Goal: Task Accomplishment & Management: Use online tool/utility

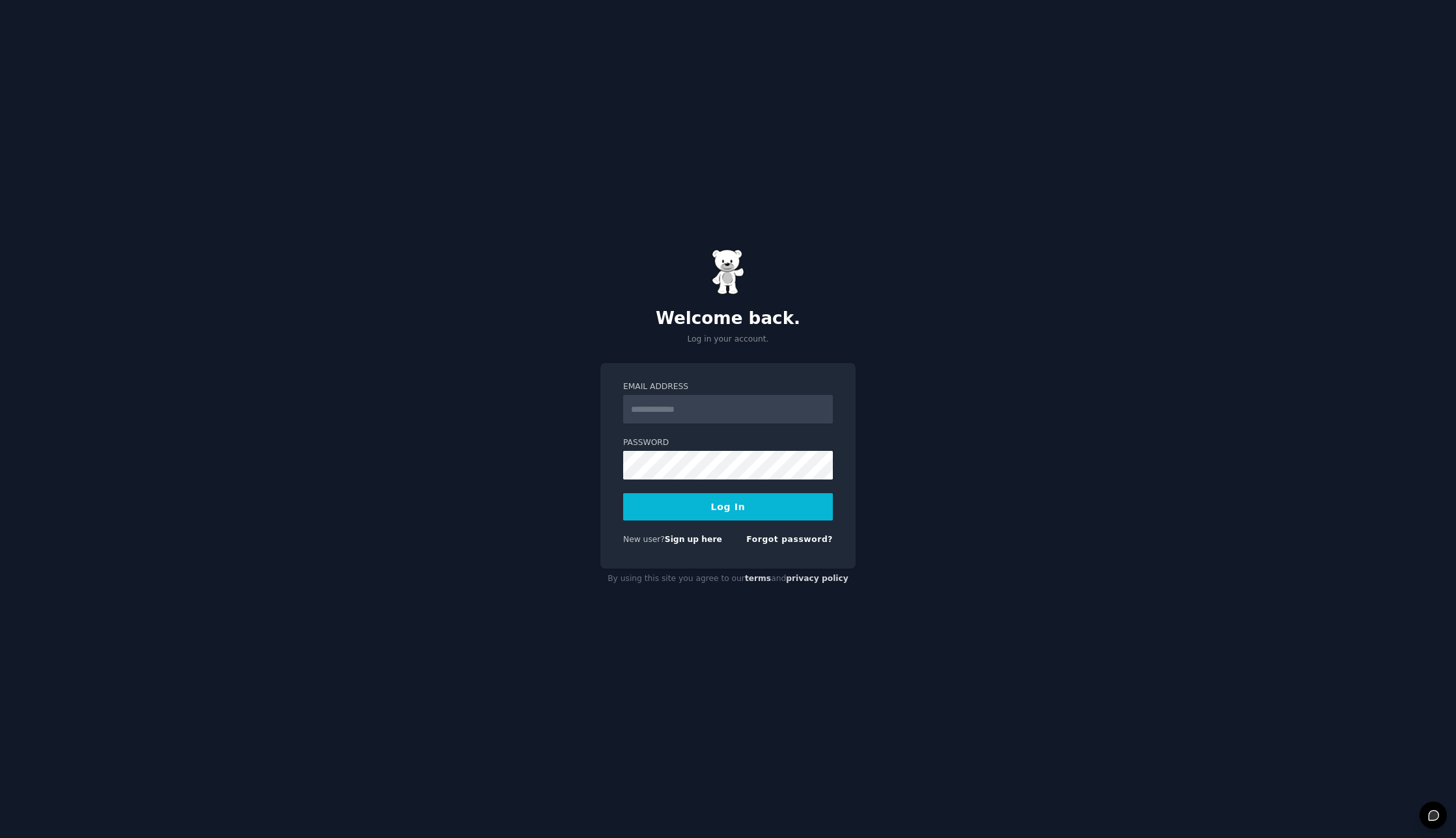
click at [684, 419] on input "Email Address" at bounding box center [728, 409] width 209 height 28
type input "**********"
click at [687, 449] on div "Password" at bounding box center [728, 458] width 209 height 43
click at [733, 507] on button "Log In" at bounding box center [728, 507] width 209 height 28
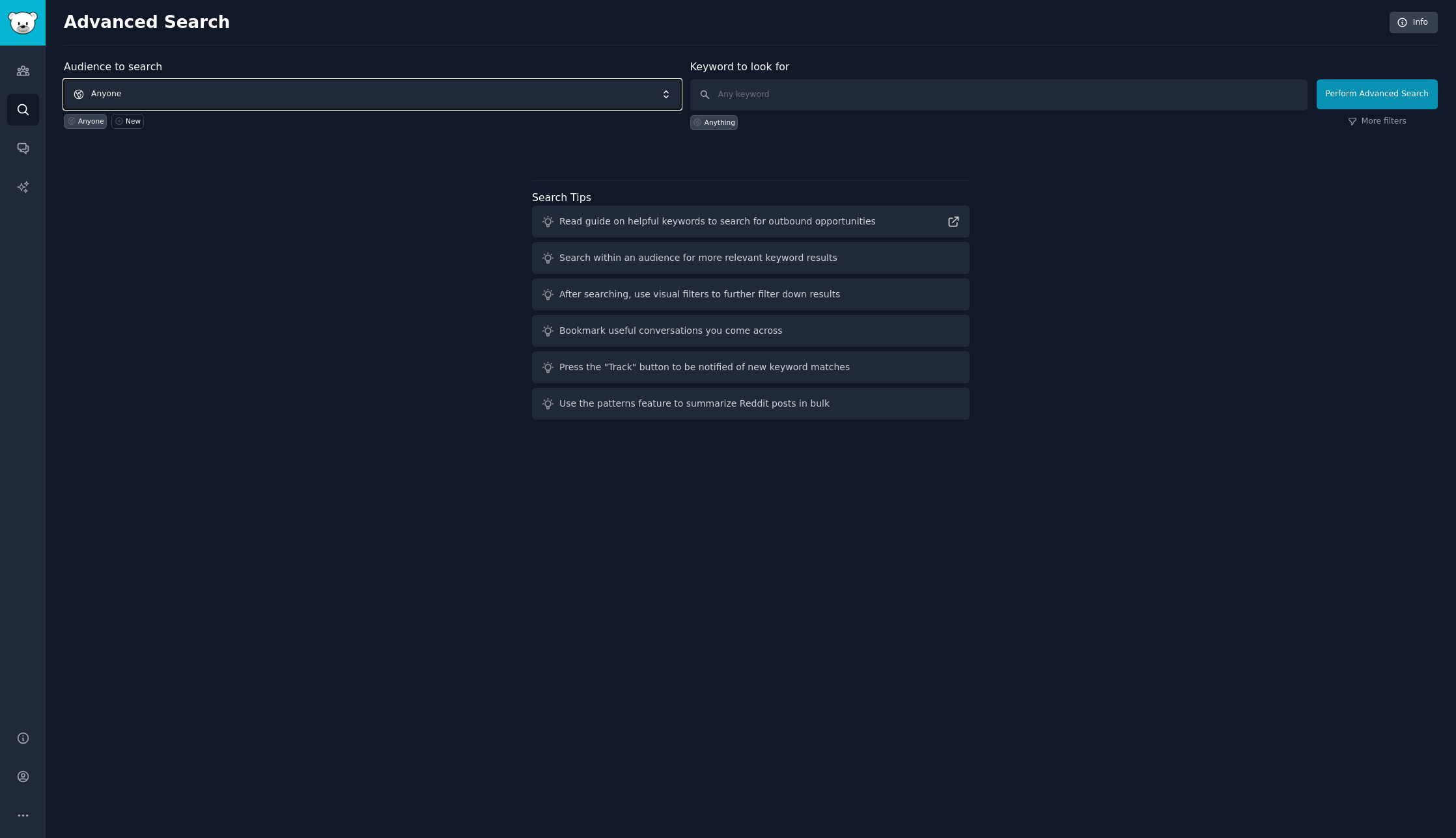
click at [126, 93] on span "Anyone" at bounding box center [372, 94] width 617 height 30
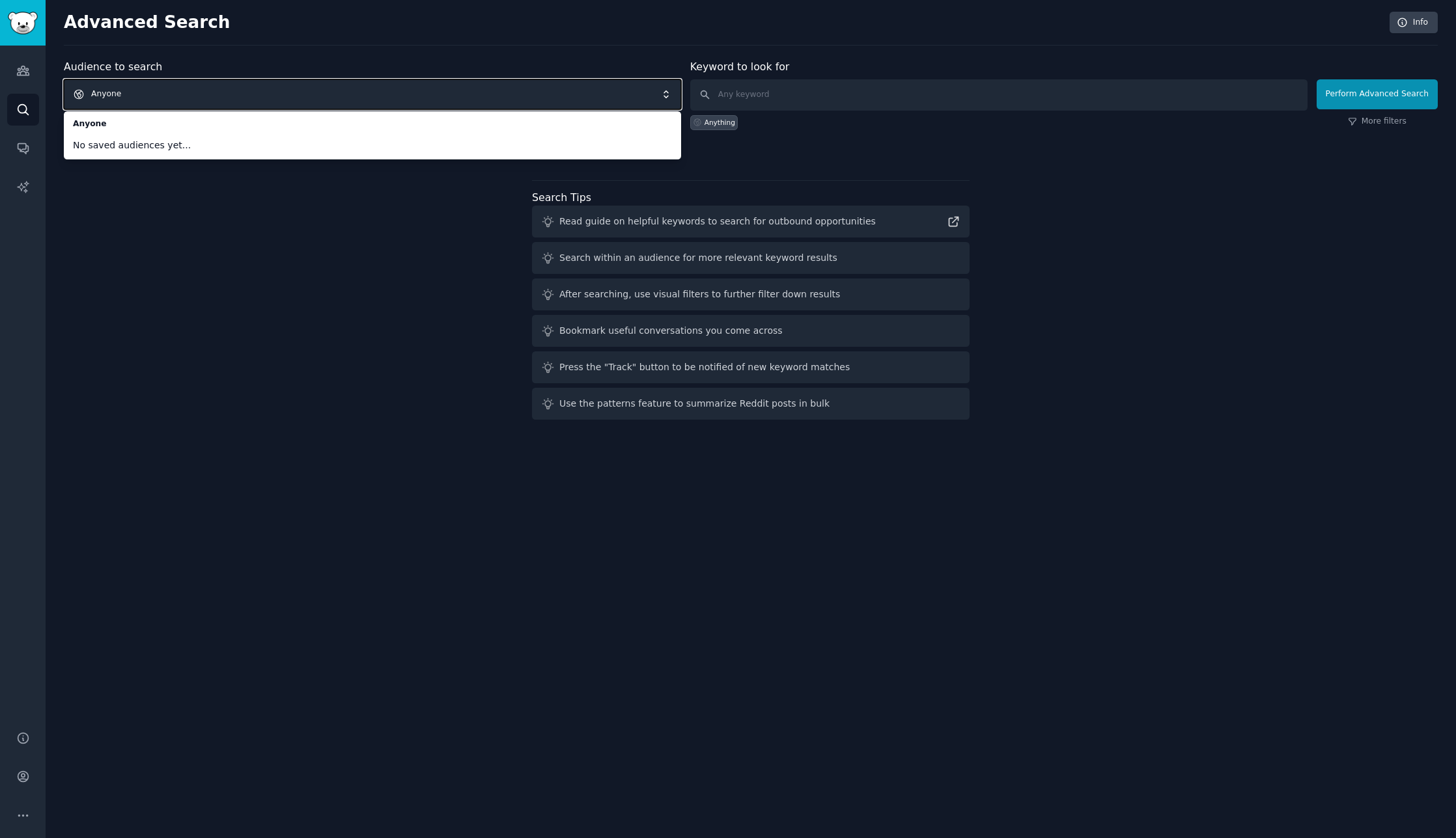
click at [201, 343] on div "Audience to search Anyone Anyone No saved audiences yet... Anyone New Keyword t…" at bounding box center [750, 241] width 1374 height 366
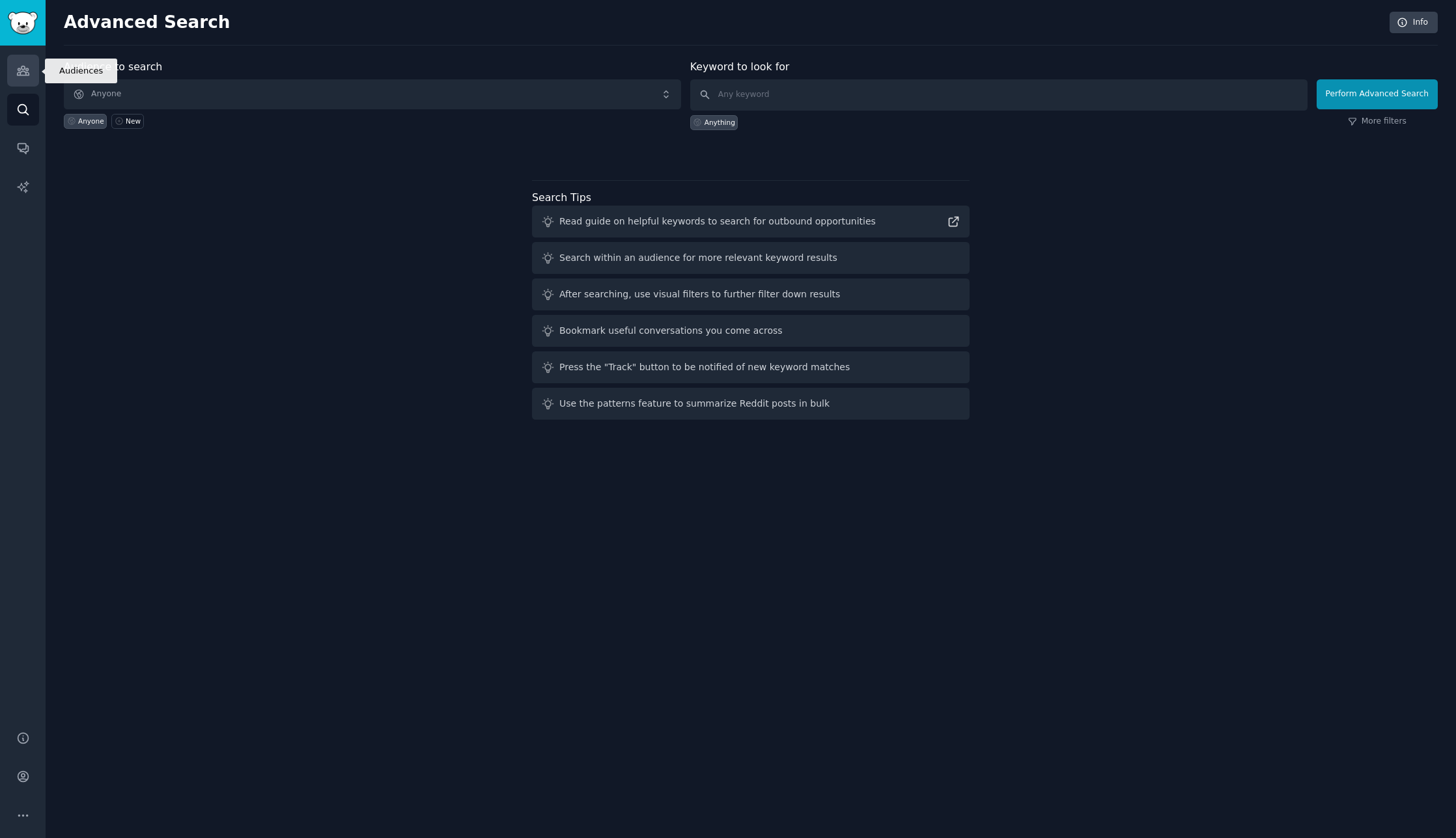
click at [25, 67] on icon "Sidebar" at bounding box center [23, 71] width 12 height 9
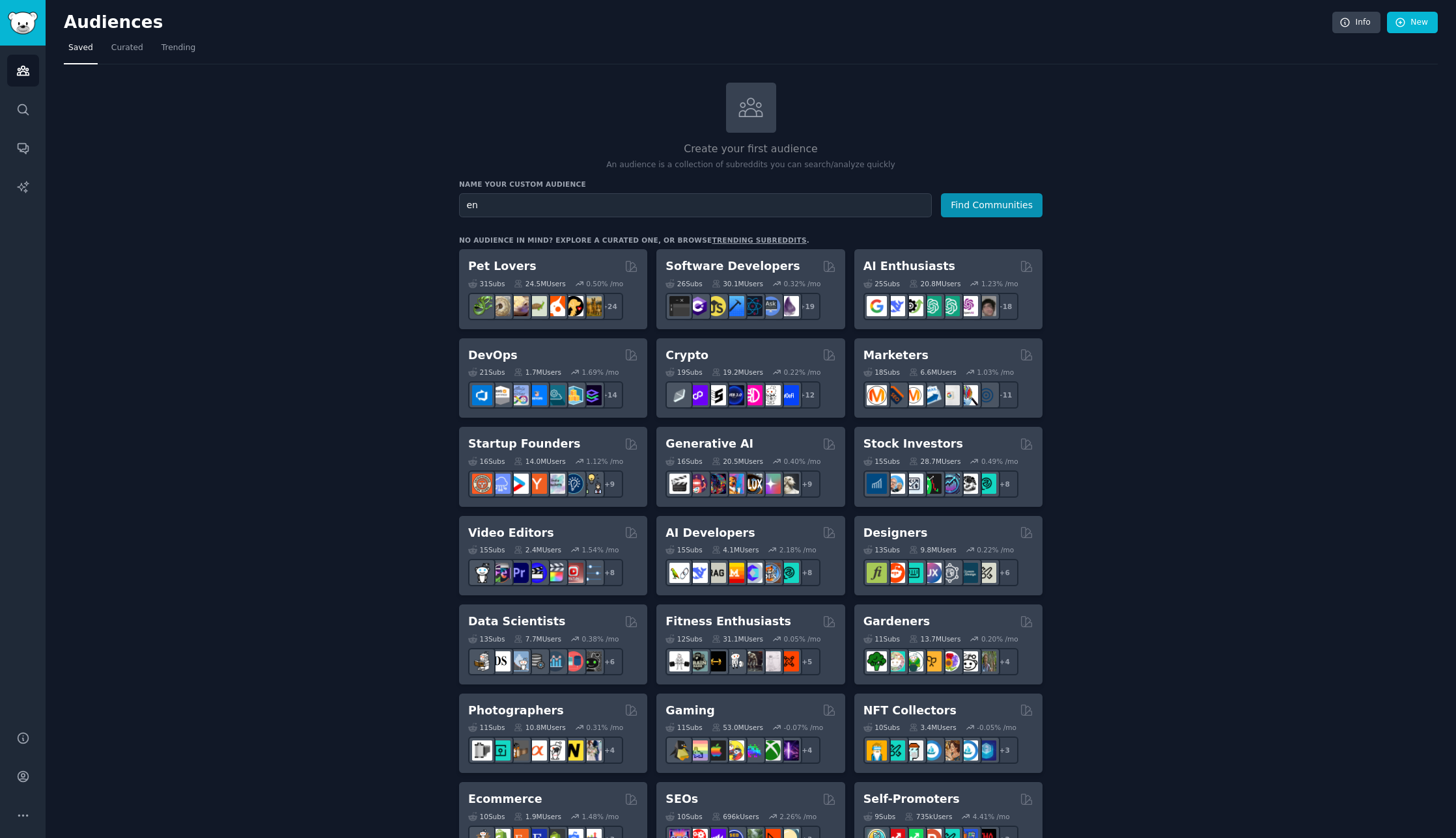
type input "e"
type input "civil engineers"
click at [1005, 200] on button "Find Communities" at bounding box center [992, 206] width 102 height 24
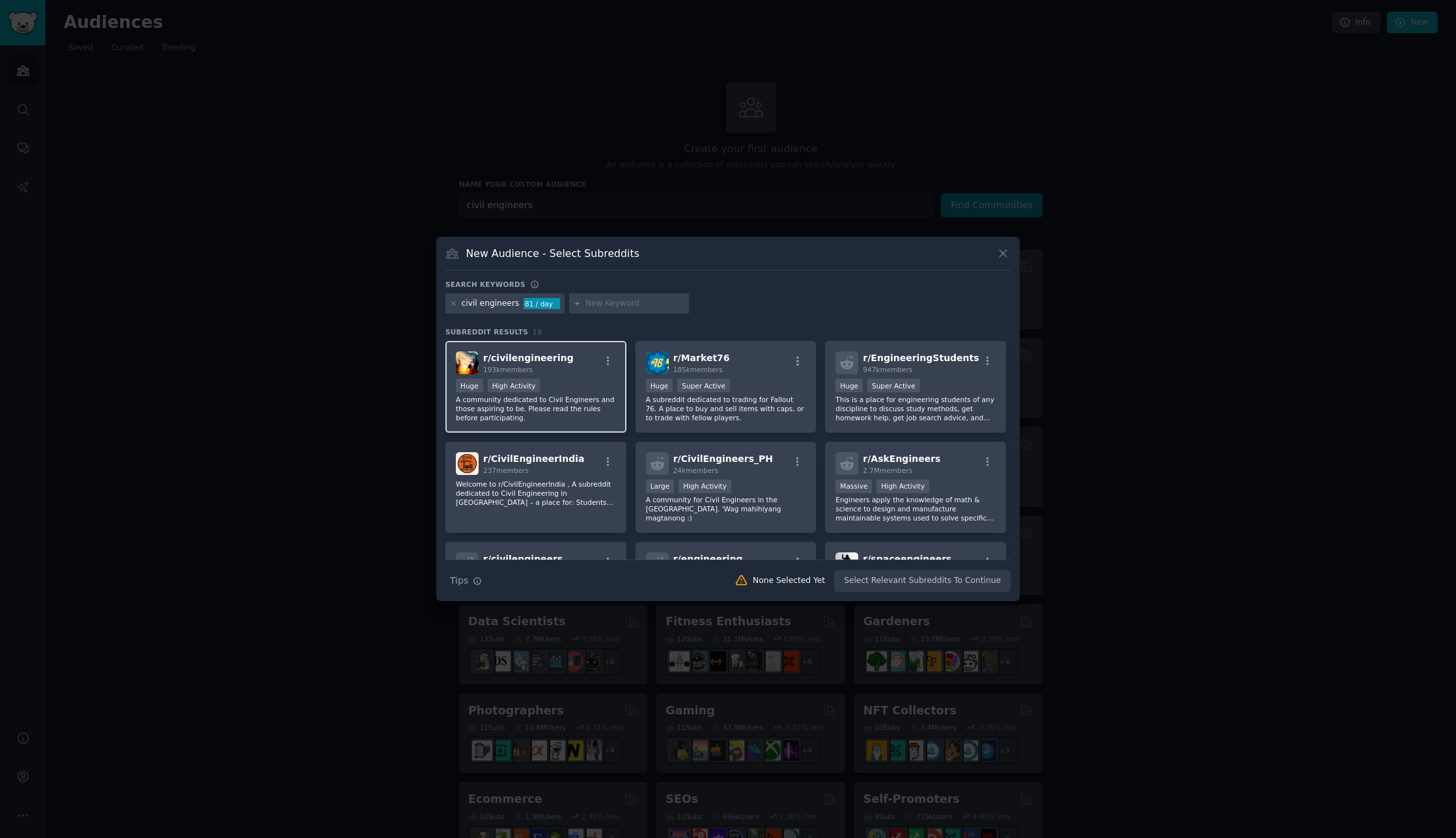
click at [562, 387] on div ">= 80th percentile for submissions / day Huge High Activity" at bounding box center [535, 387] width 160 height 16
click at [975, 591] on button "Create Audience" at bounding box center [968, 582] width 86 height 22
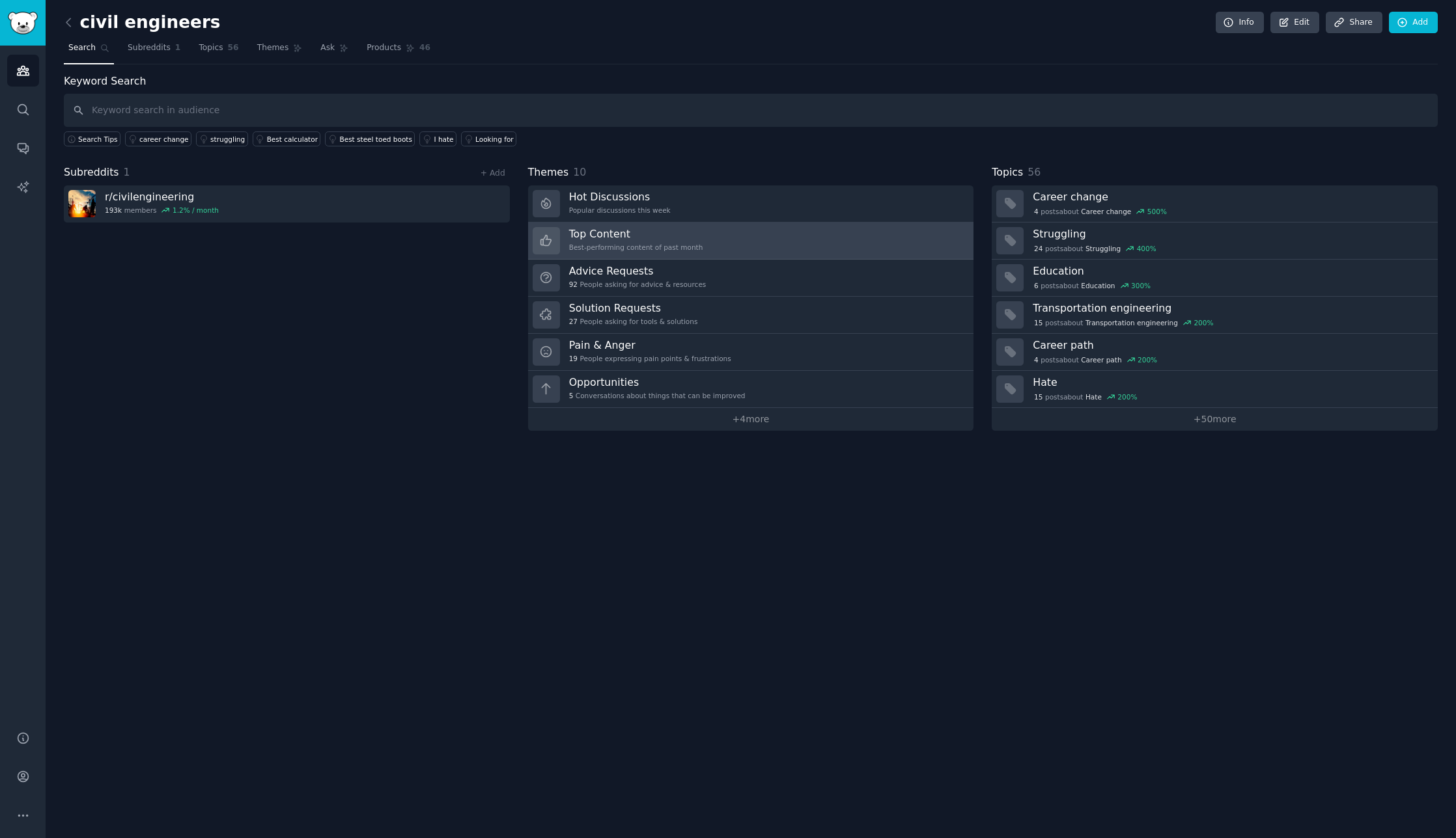
click at [611, 234] on h3 "Top Content" at bounding box center [636, 234] width 134 height 13
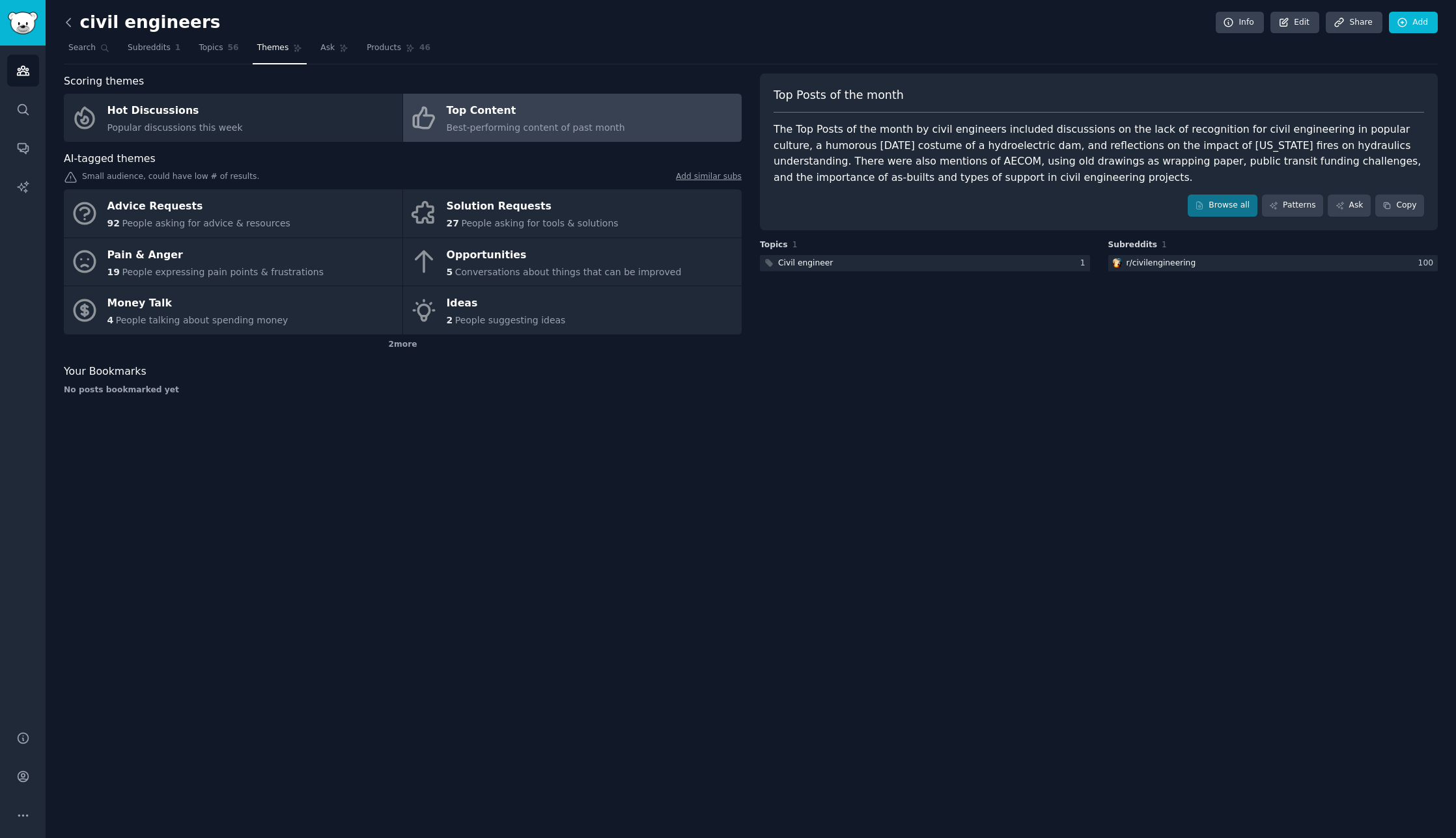
click at [73, 18] on icon at bounding box center [69, 22] width 13 height 13
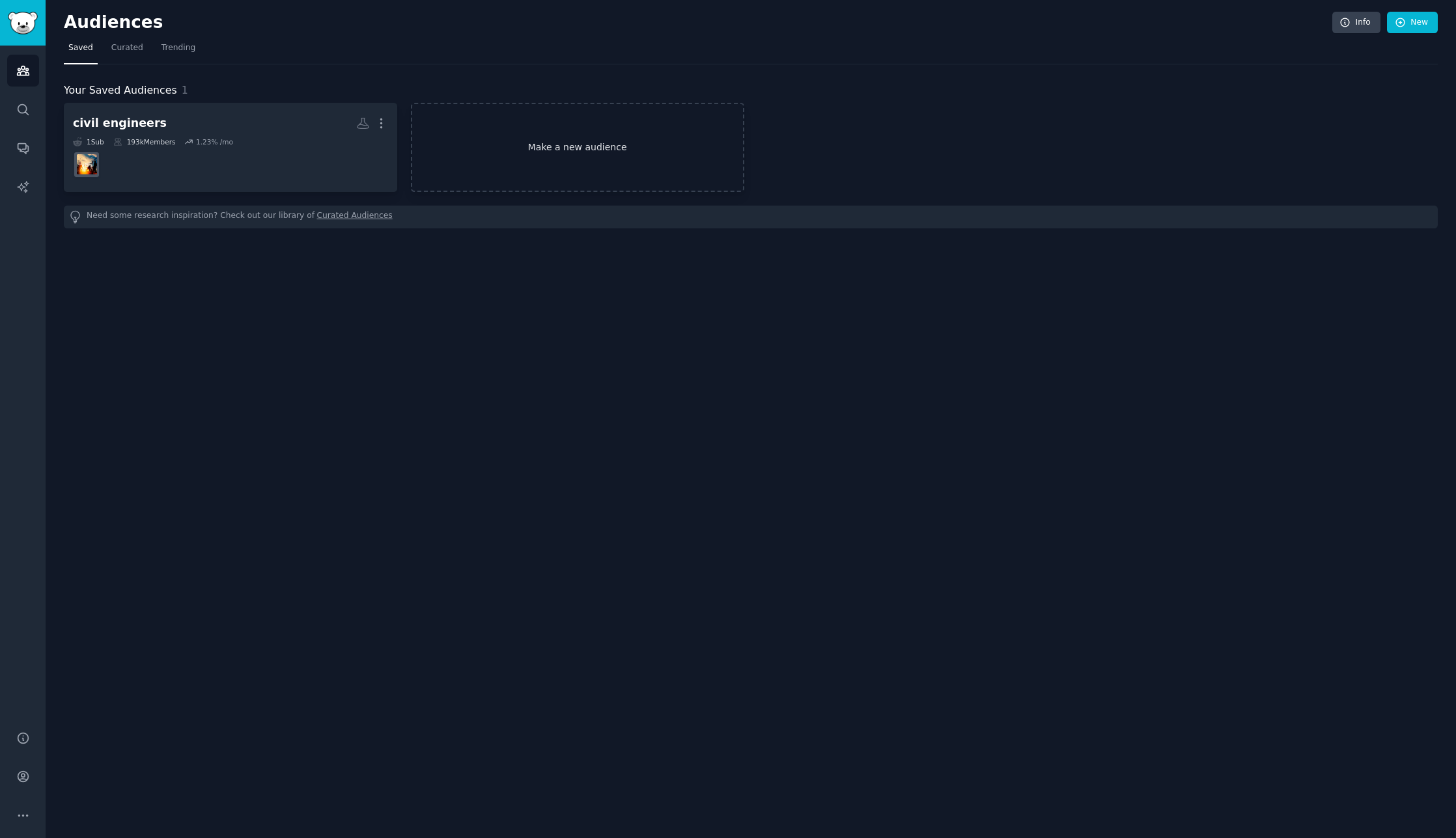
click at [546, 149] on link "Make a new audience" at bounding box center [577, 147] width 334 height 89
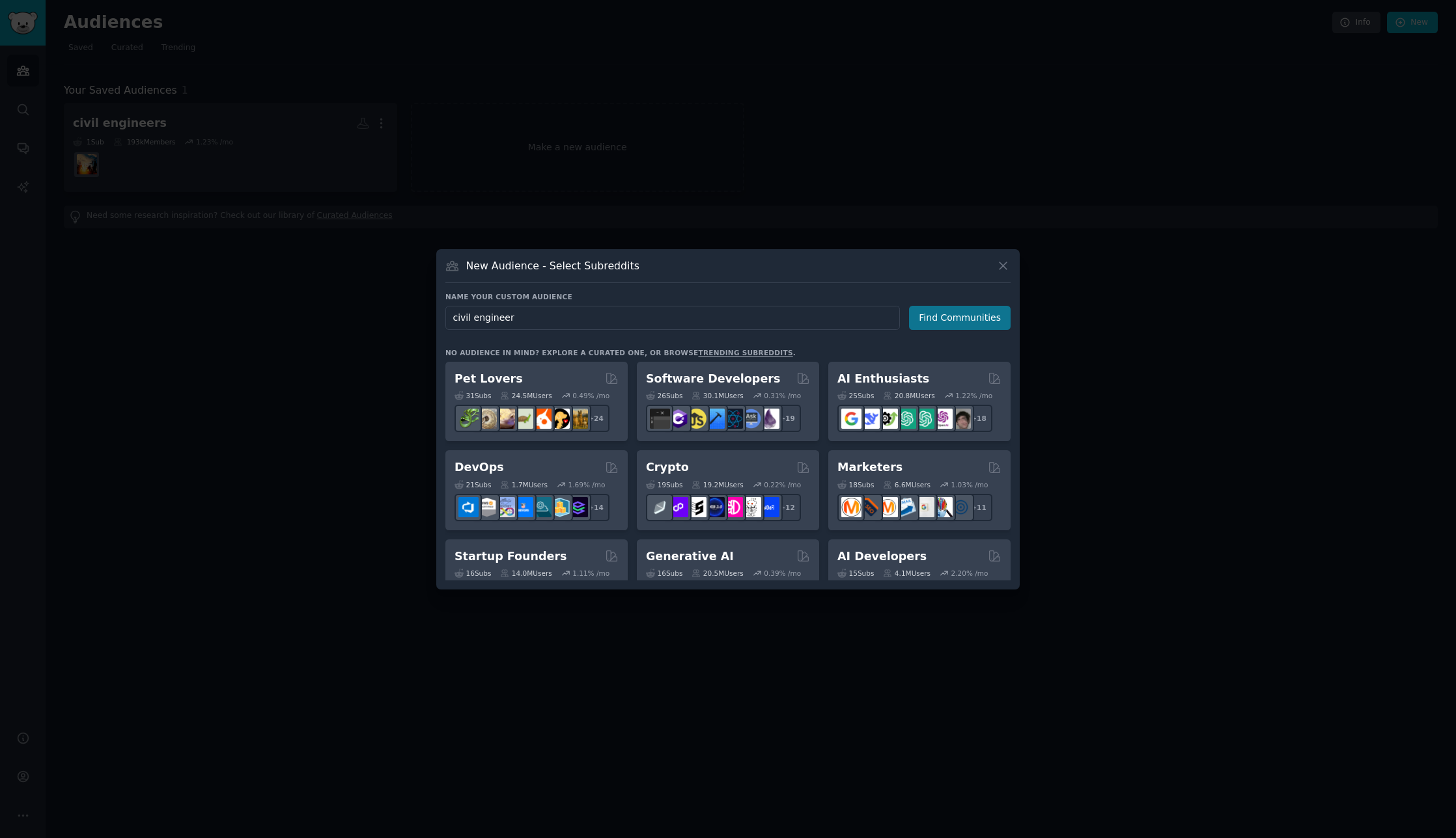
type input "civil engineer"
click at [950, 320] on button "Find Communities" at bounding box center [959, 318] width 102 height 24
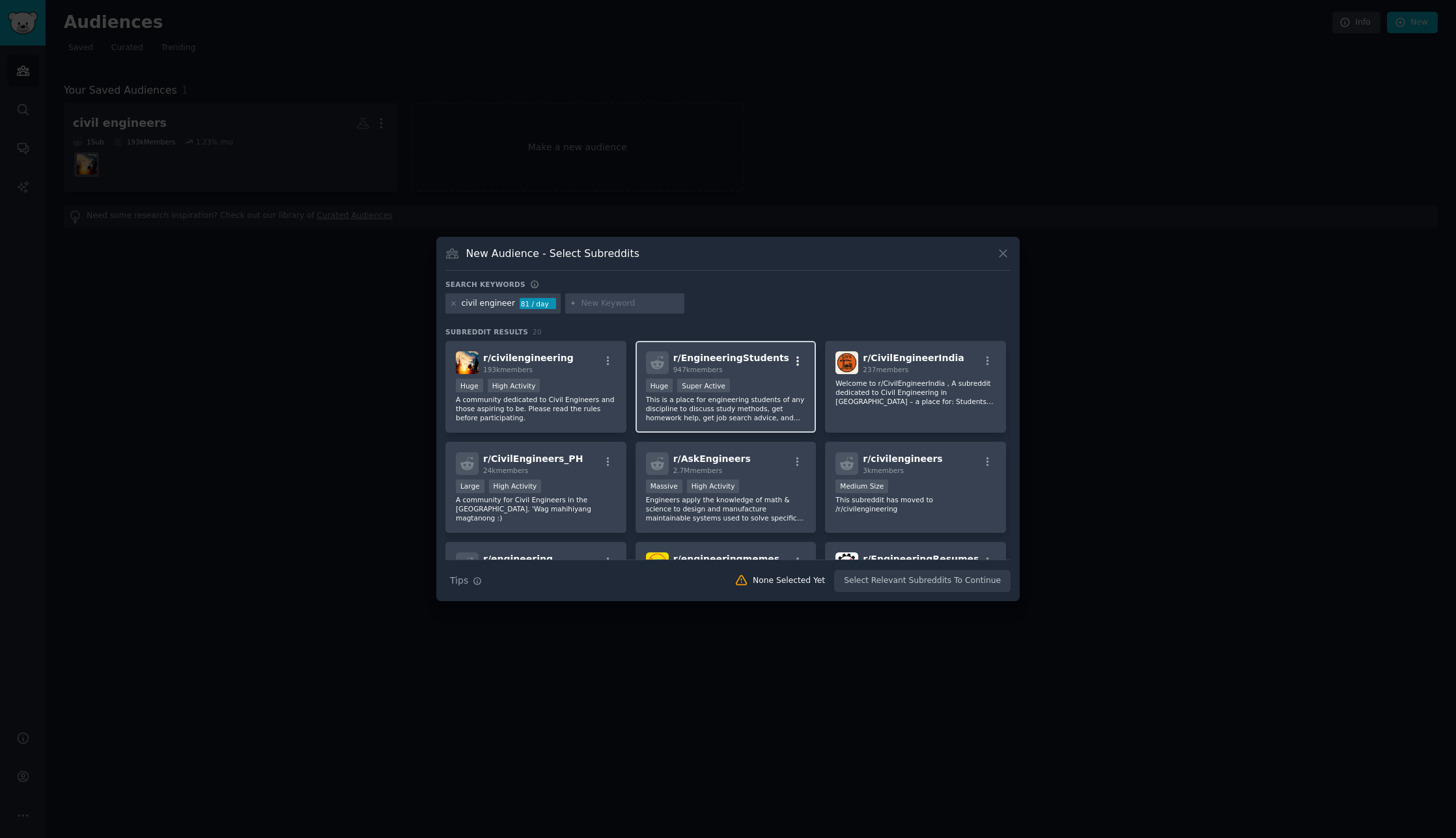
click at [794, 360] on icon "button" at bounding box center [798, 361] width 12 height 12
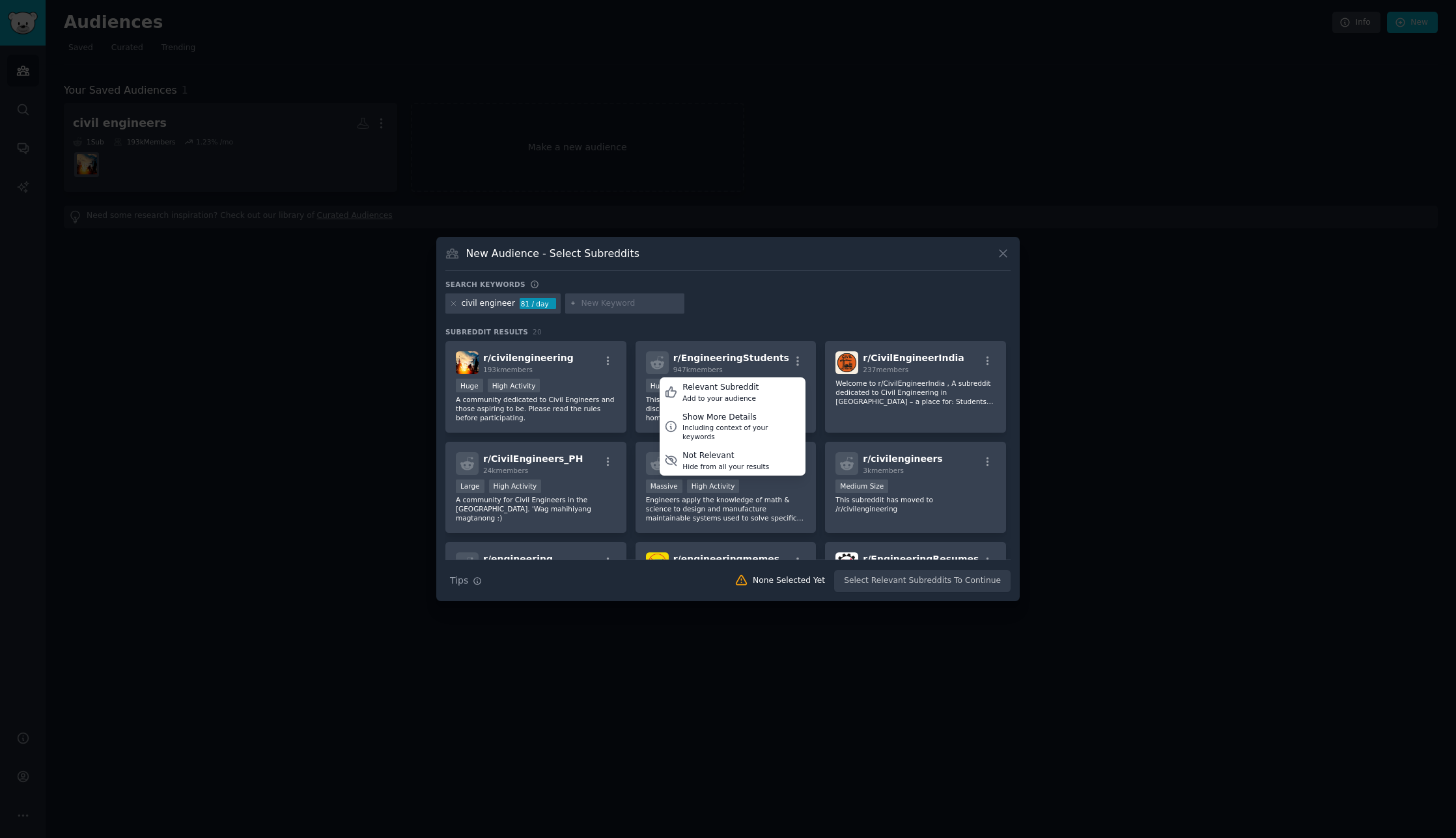
click at [792, 318] on div "civil engineer 81 / day" at bounding box center [728, 306] width 565 height 25
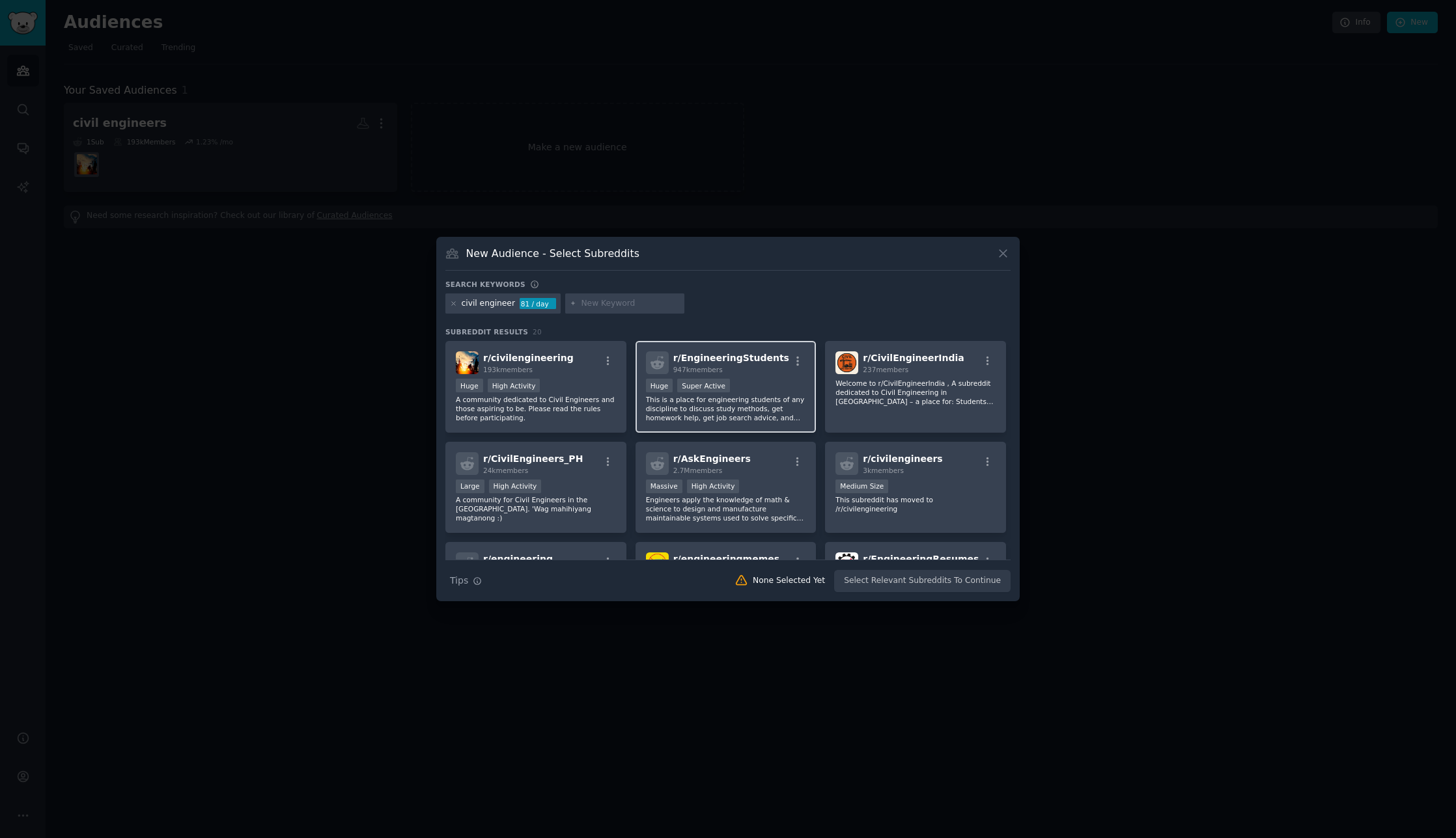
click at [751, 400] on p "This is a place for engineering students of any discipline to discuss study met…" at bounding box center [726, 408] width 160 height 28
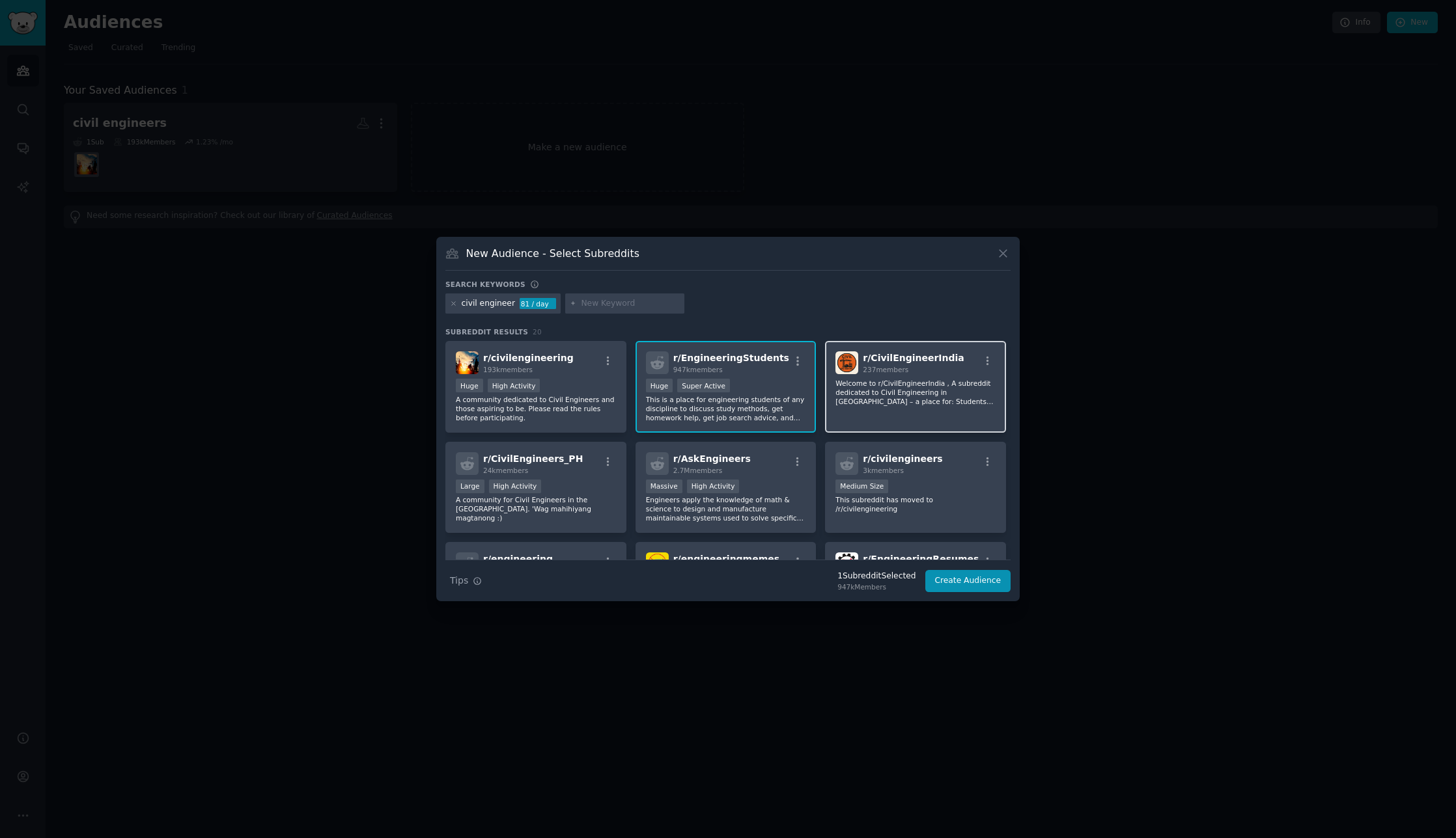
click at [930, 409] on div "r/ CivilEngineerIndia 237 members Welcome to r/CivilEngineerIndia , A subreddit…" at bounding box center [915, 386] width 181 height 92
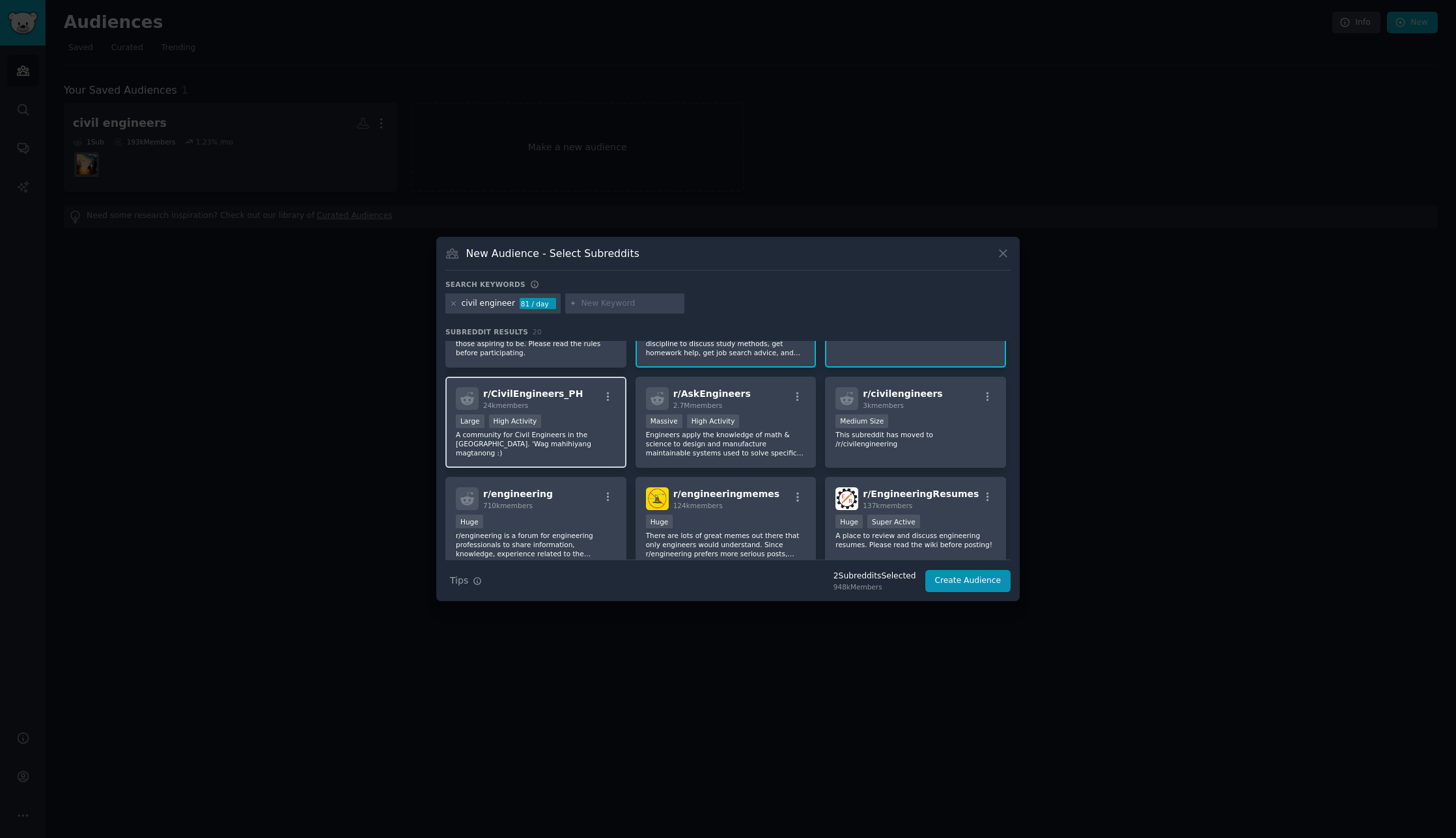
scroll to position [130, 0]
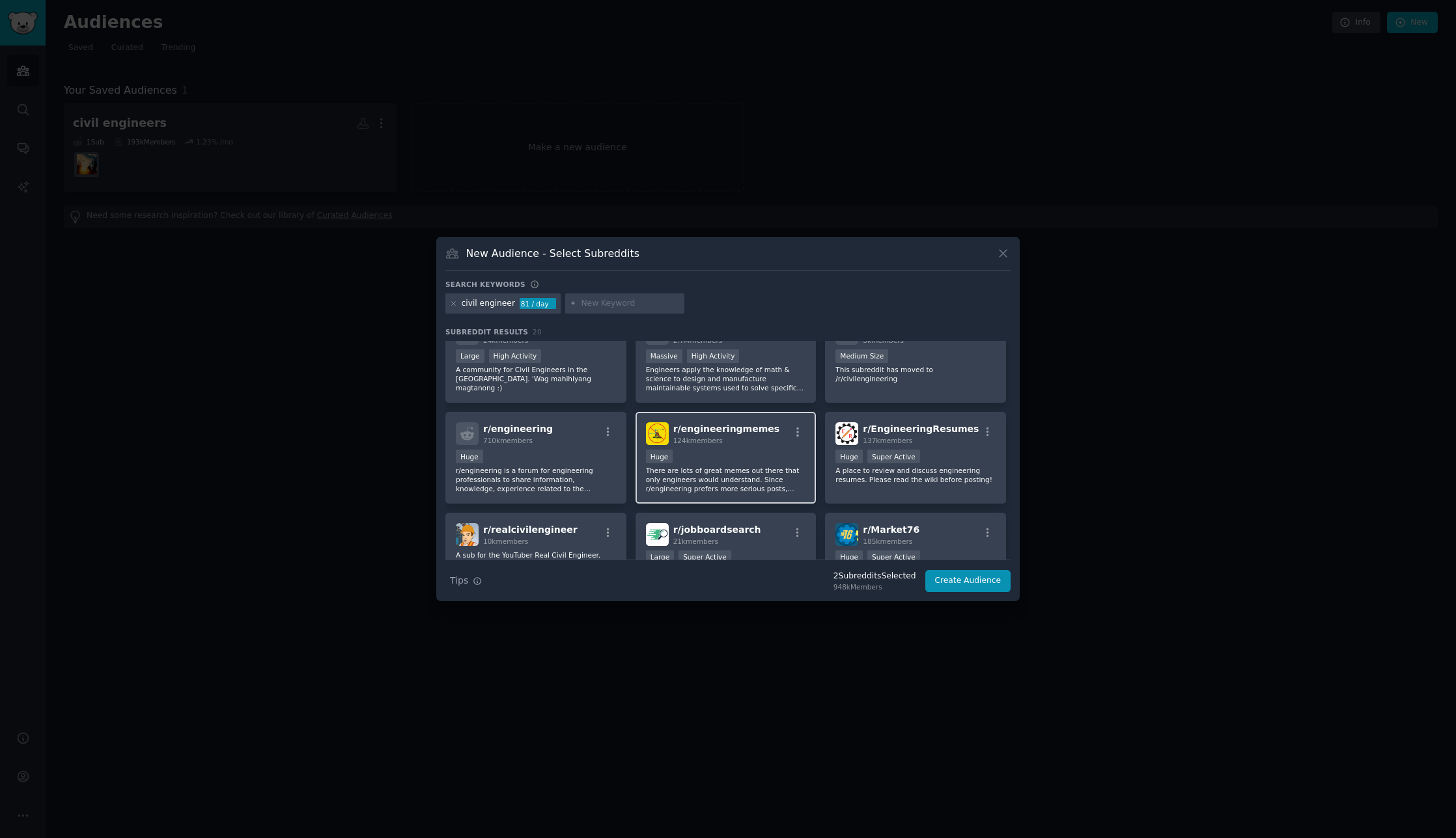
click at [740, 470] on p "There are lots of great memes out there that only engineers would understand. S…" at bounding box center [726, 479] width 160 height 28
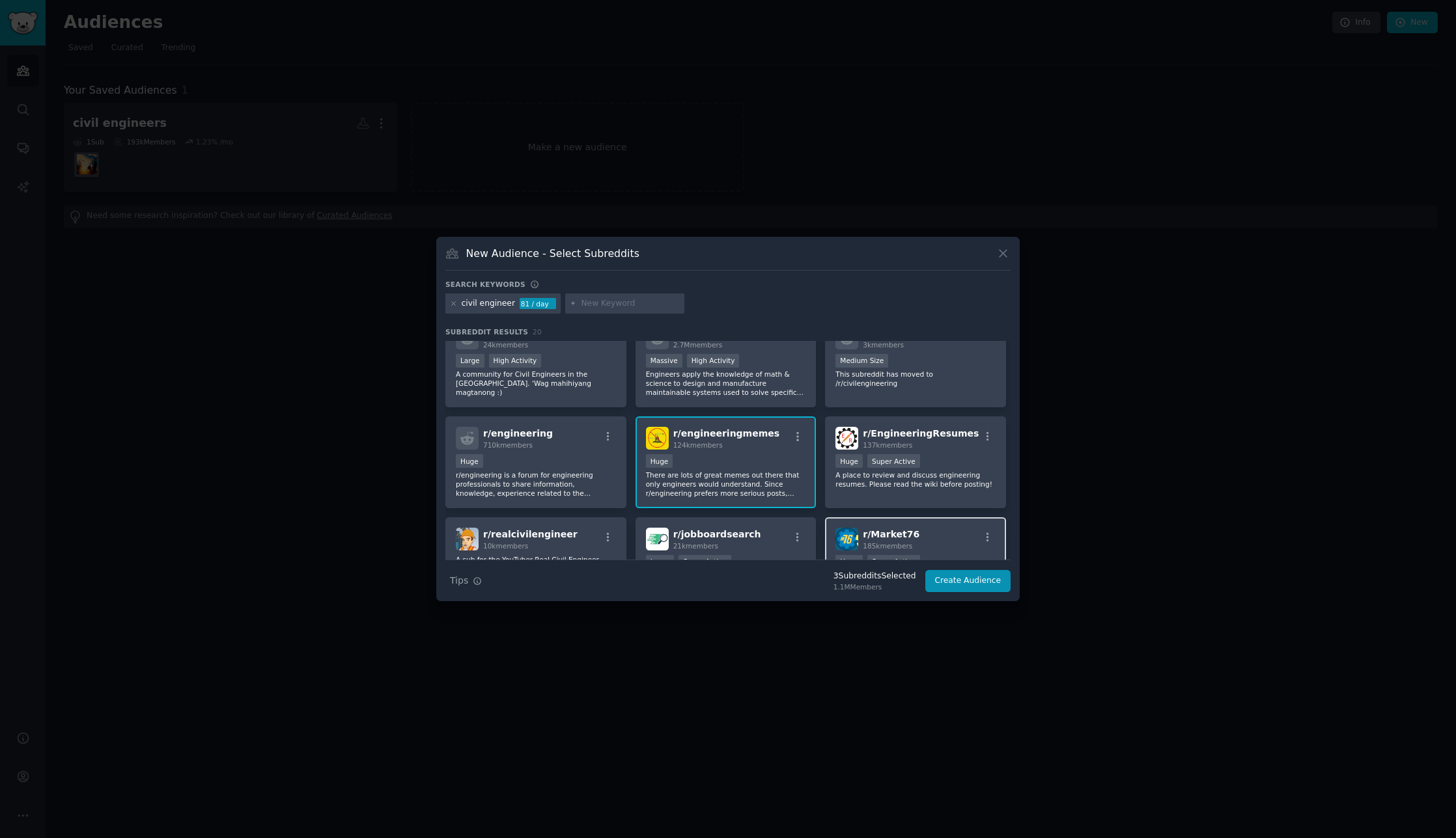
scroll to position [65, 0]
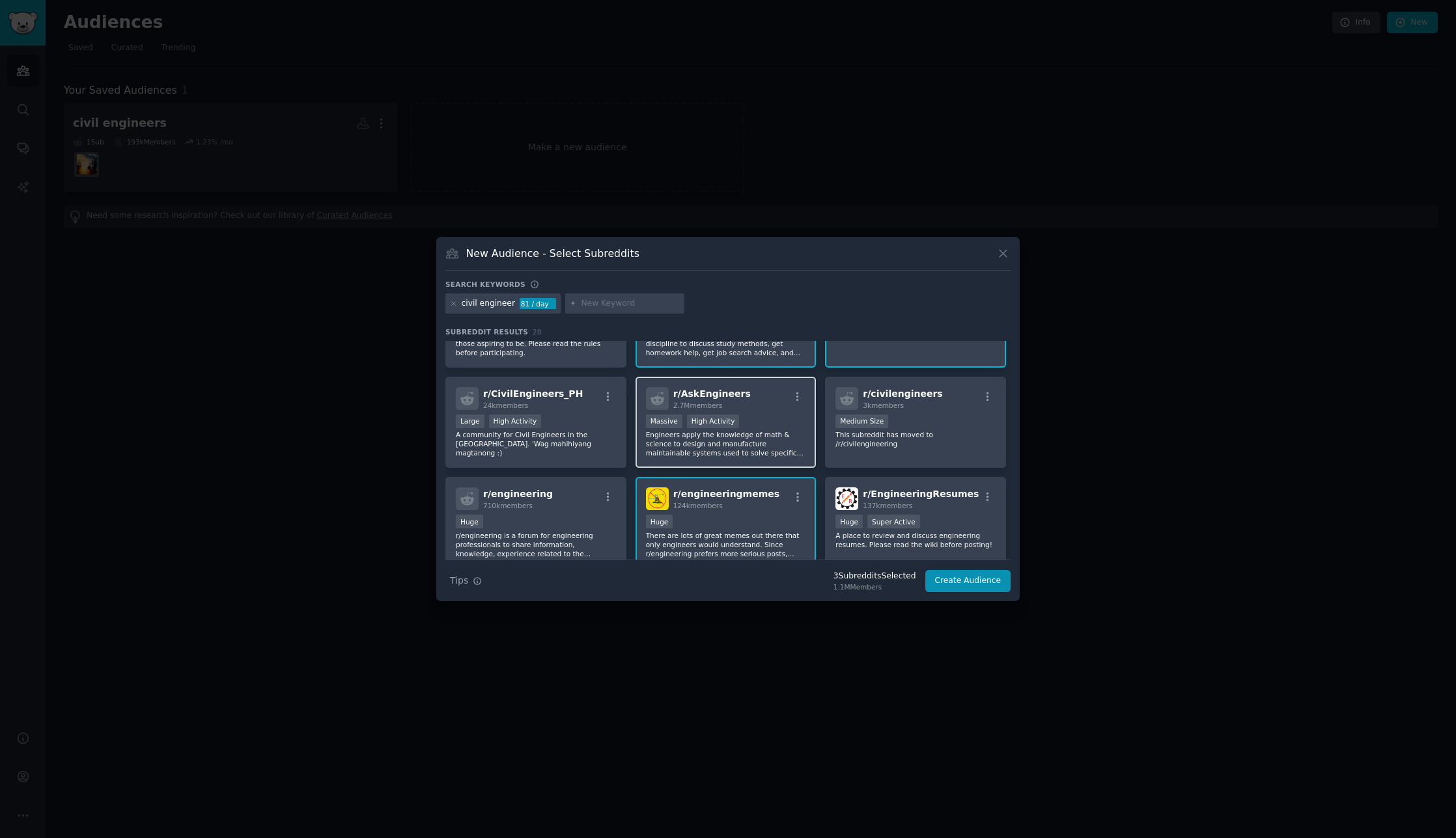
click at [786, 443] on p "Engineers apply the knowledge of math & science to design and manufacture maint…" at bounding box center [726, 443] width 160 height 28
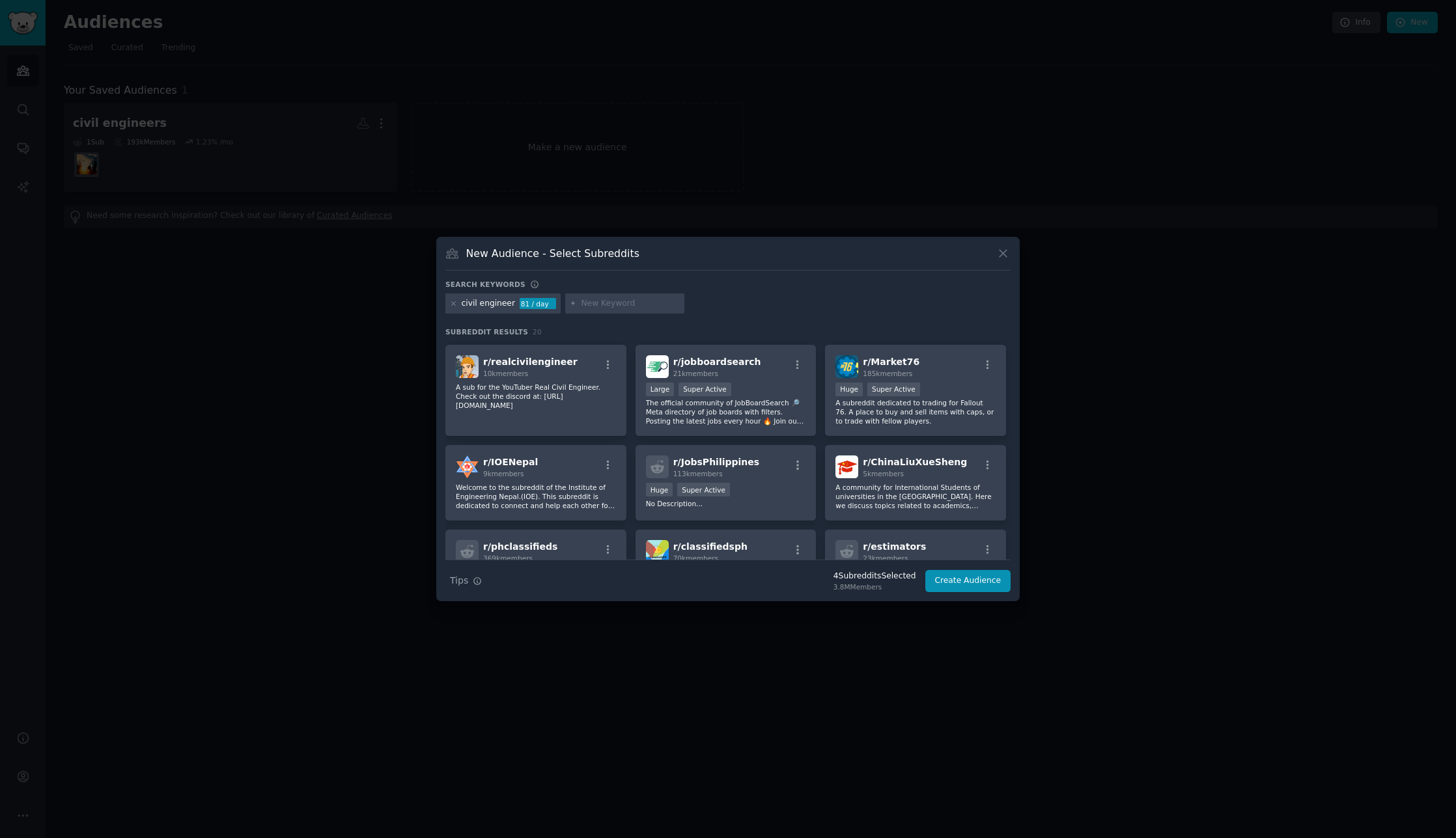
scroll to position [455, 0]
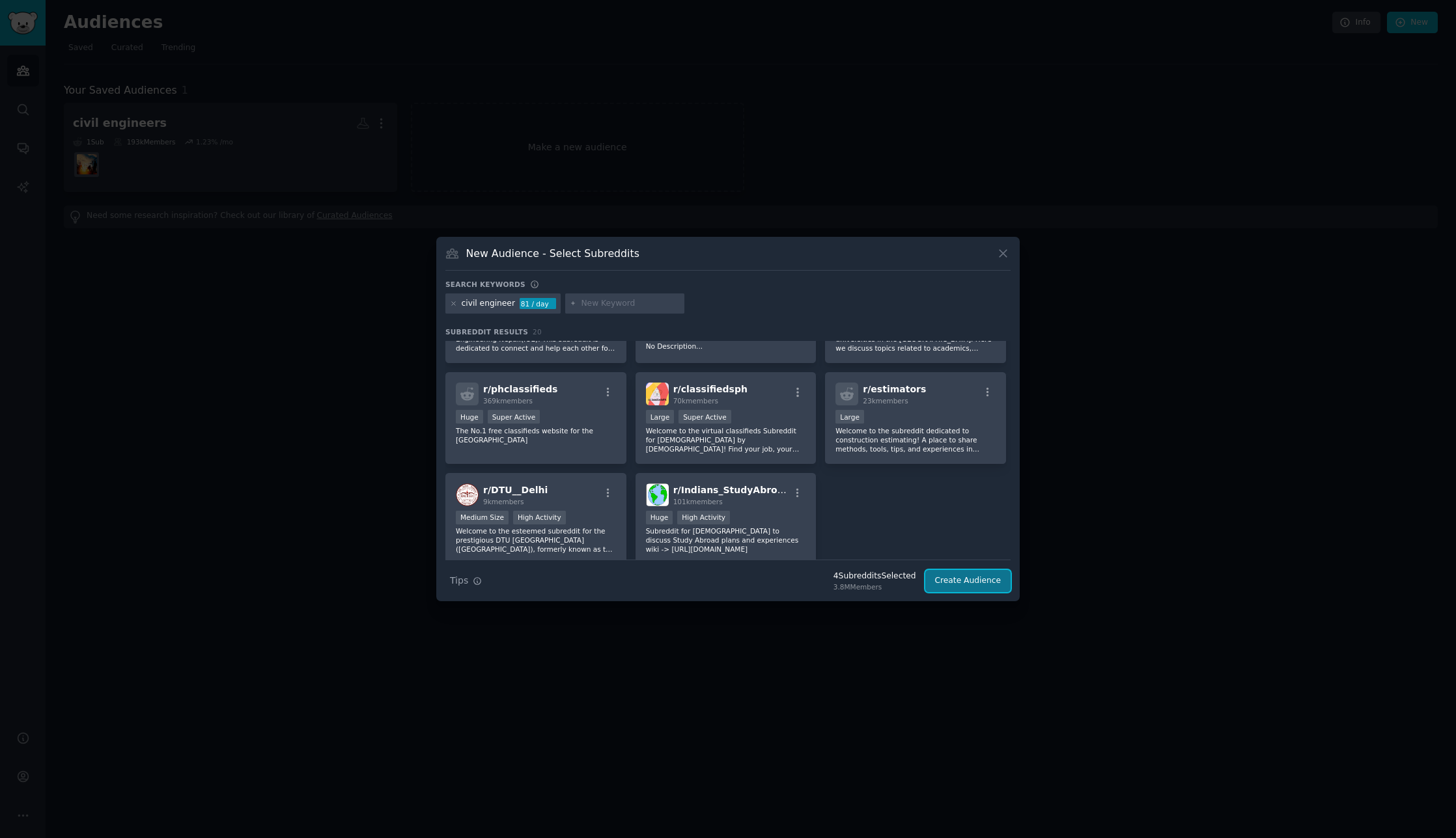
click at [987, 579] on button "Create Audience" at bounding box center [968, 582] width 86 height 22
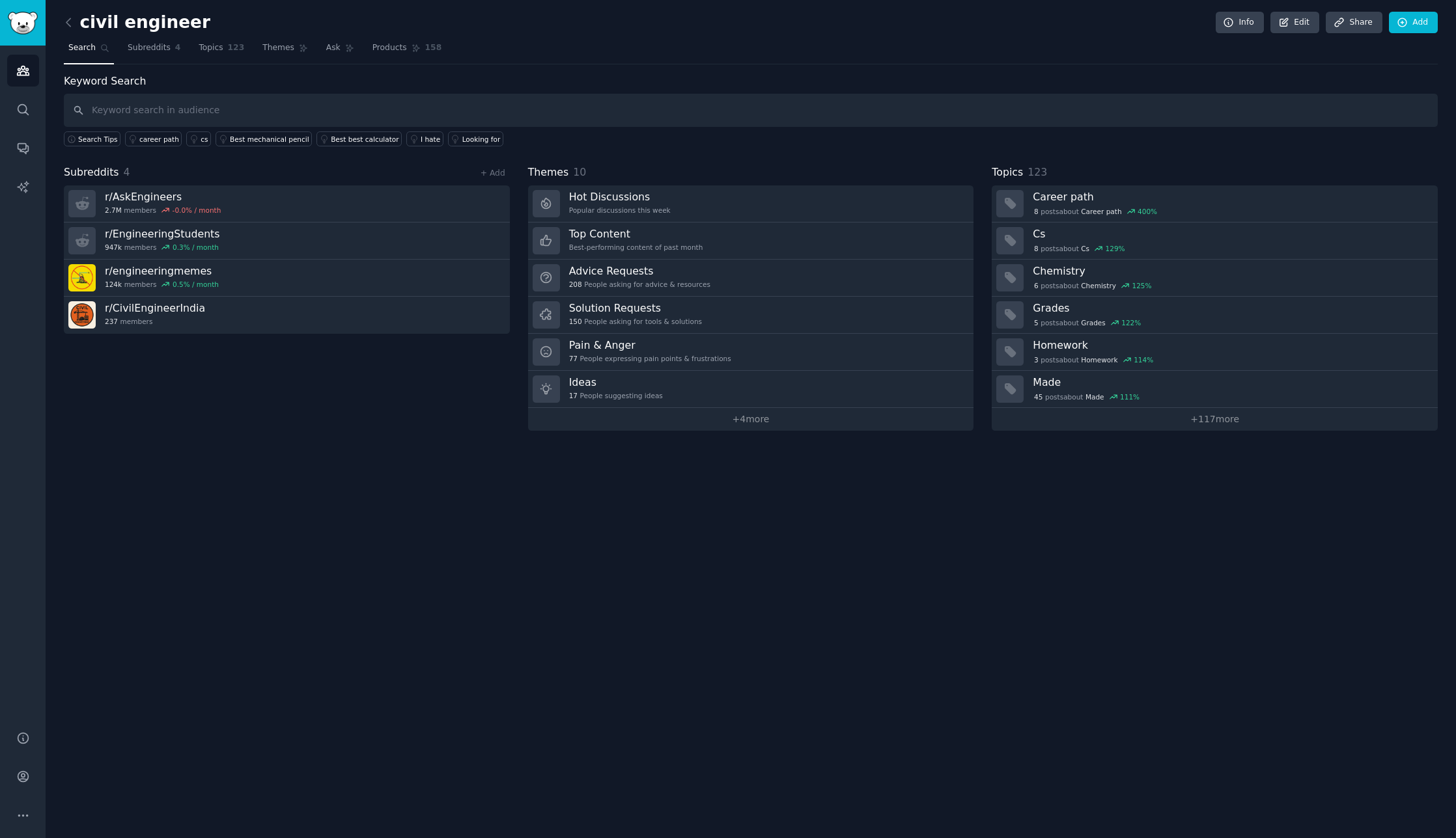
click at [559, 503] on div "civil engineer Info Edit Share Add Search Subreddits 4 Topics 123 Themes Ask Pr…" at bounding box center [751, 419] width 1410 height 838
click at [138, 53] on span "Subreddits" at bounding box center [149, 49] width 43 height 12
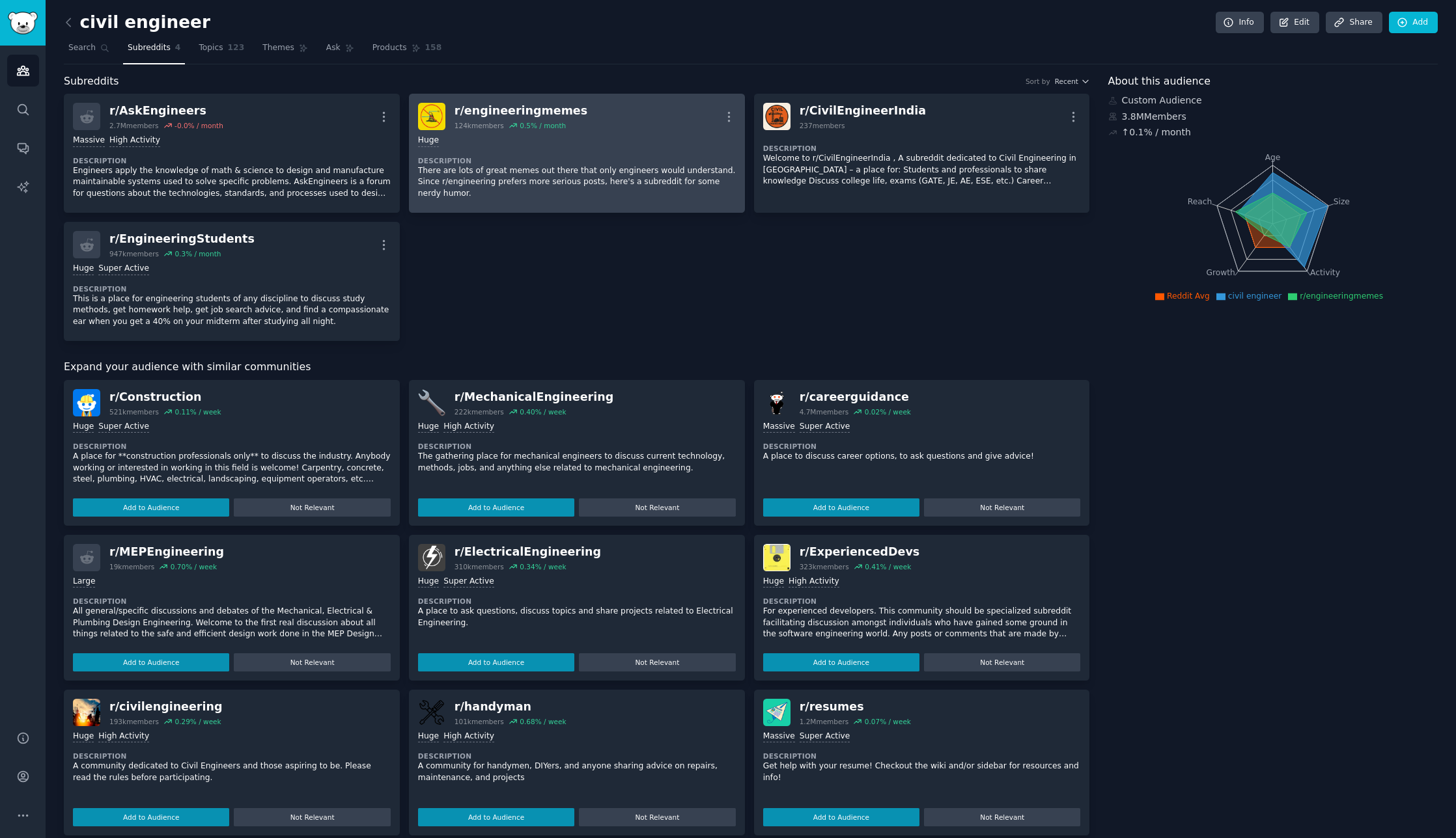
click at [596, 164] on dt "Description" at bounding box center [577, 161] width 318 height 9
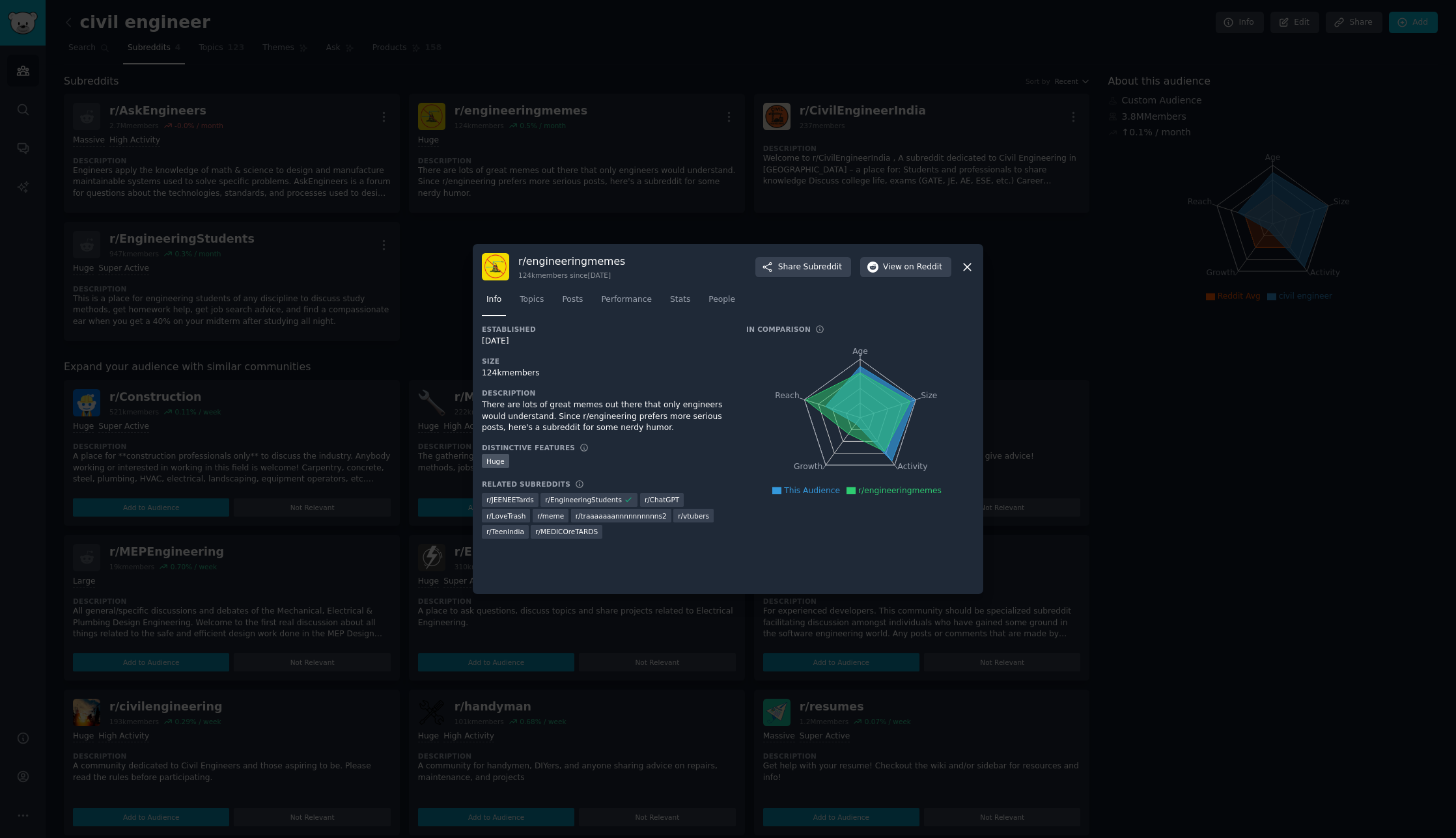
click at [607, 422] on div "There are lots of great memes out there that only engineers would understand. S…" at bounding box center [604, 417] width 246 height 34
click at [525, 301] on span "Topics" at bounding box center [532, 300] width 24 height 12
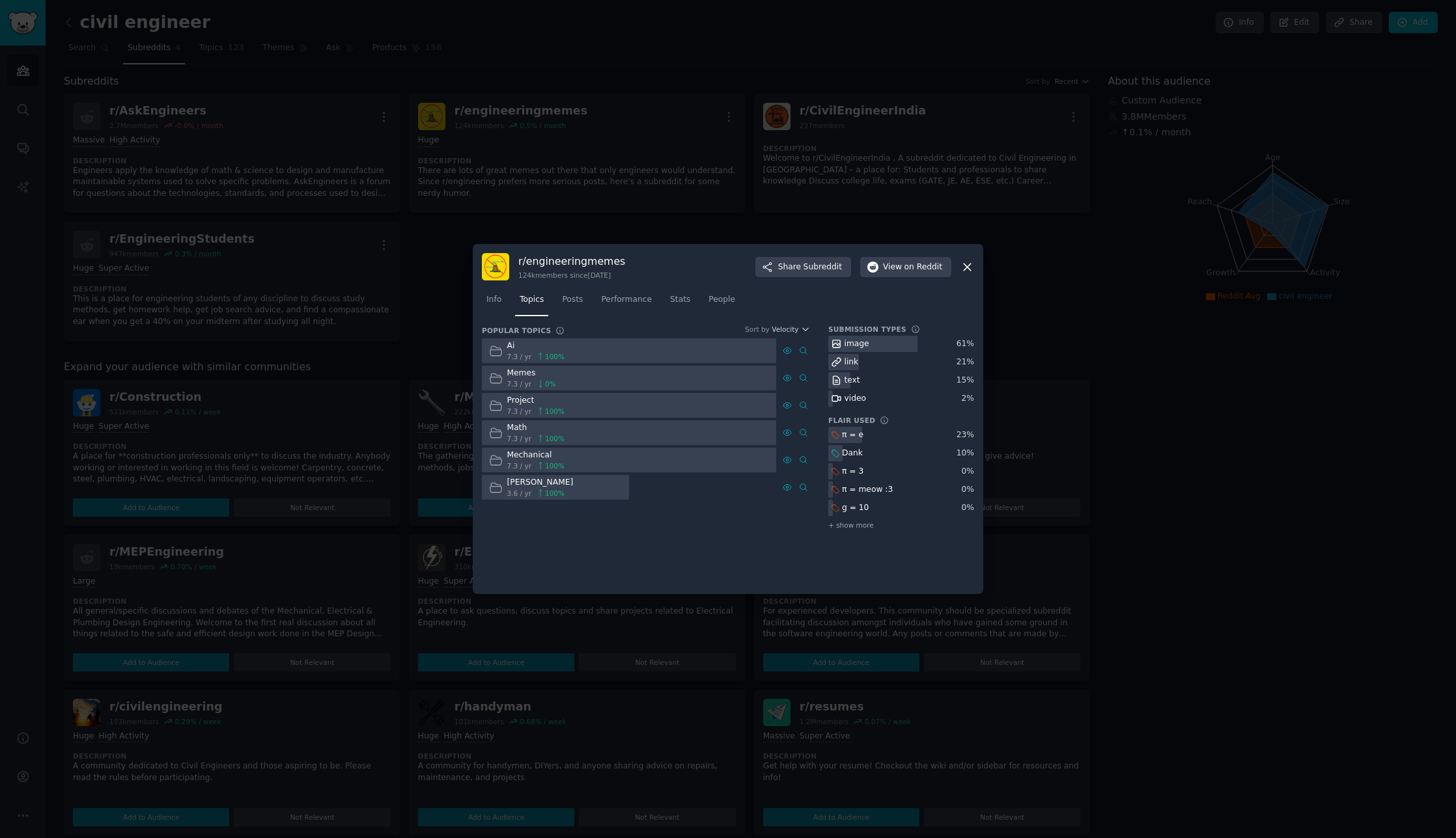
click at [491, 378] on icon at bounding box center [496, 378] width 13 height 13
click at [524, 375] on div "Memes" at bounding box center [531, 374] width 49 height 12
click at [628, 383] on div at bounding box center [628, 378] width 294 height 25
click at [626, 384] on div at bounding box center [628, 378] width 294 height 25
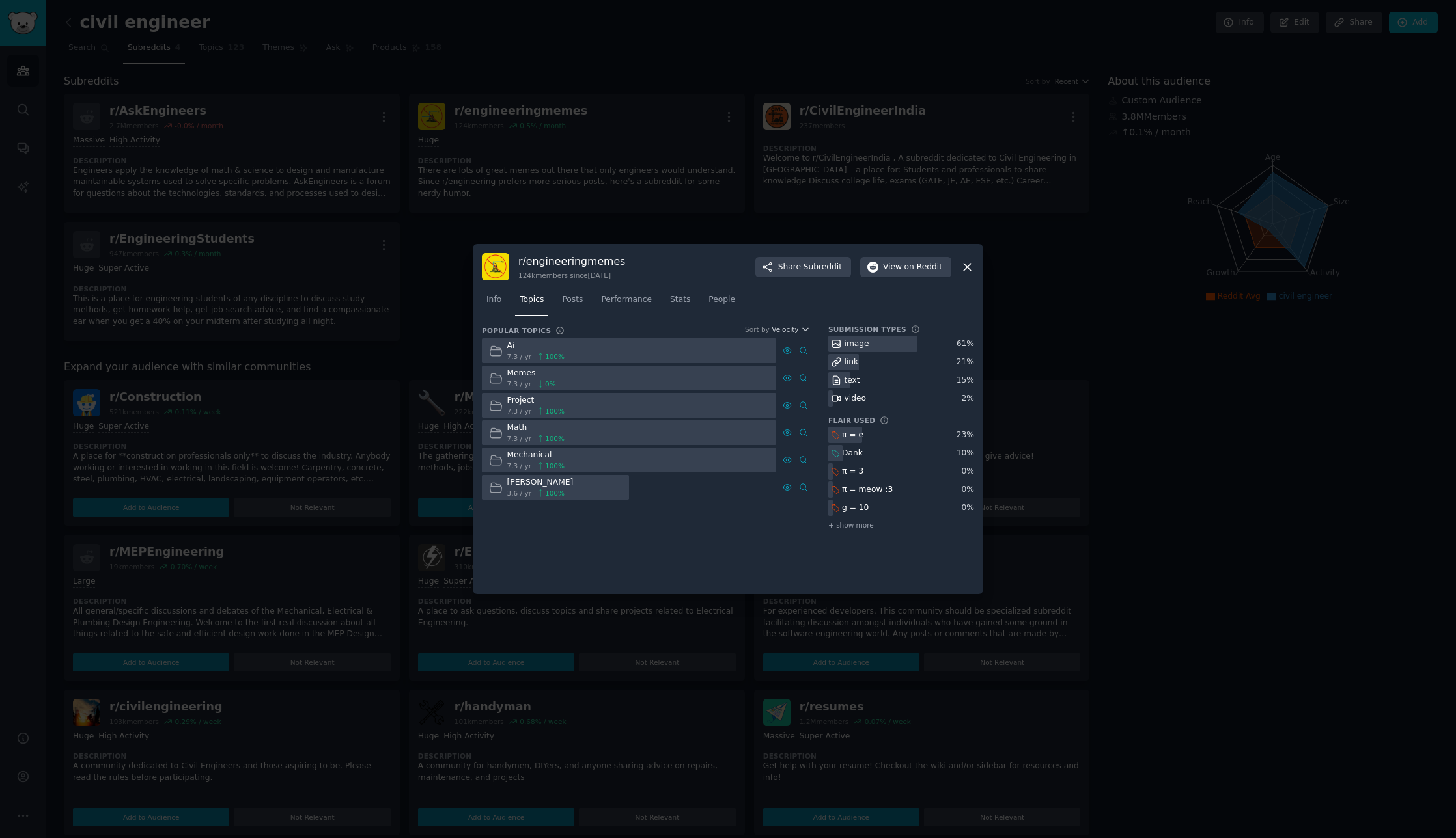
click at [520, 376] on div "Memes" at bounding box center [531, 374] width 49 height 12
click at [854, 345] on div "image" at bounding box center [856, 345] width 25 height 12
click at [838, 345] on icon at bounding box center [836, 344] width 7 height 7
click at [793, 594] on div "r/ engineeringmemes 124k members since 11/18/2012 Share Subreddit View on Reddi…" at bounding box center [728, 419] width 511 height 350
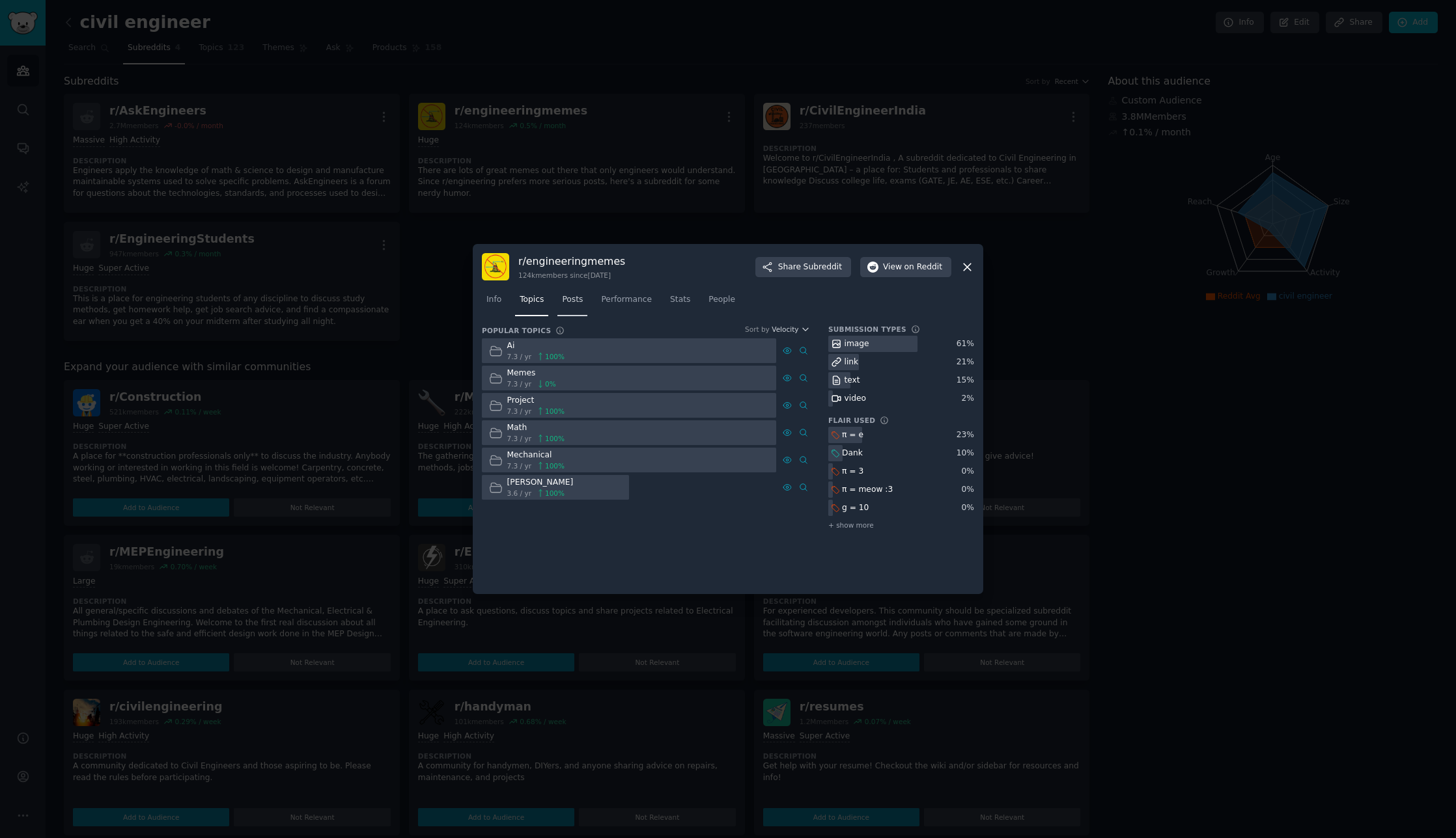
click at [566, 295] on span "Posts" at bounding box center [572, 300] width 21 height 12
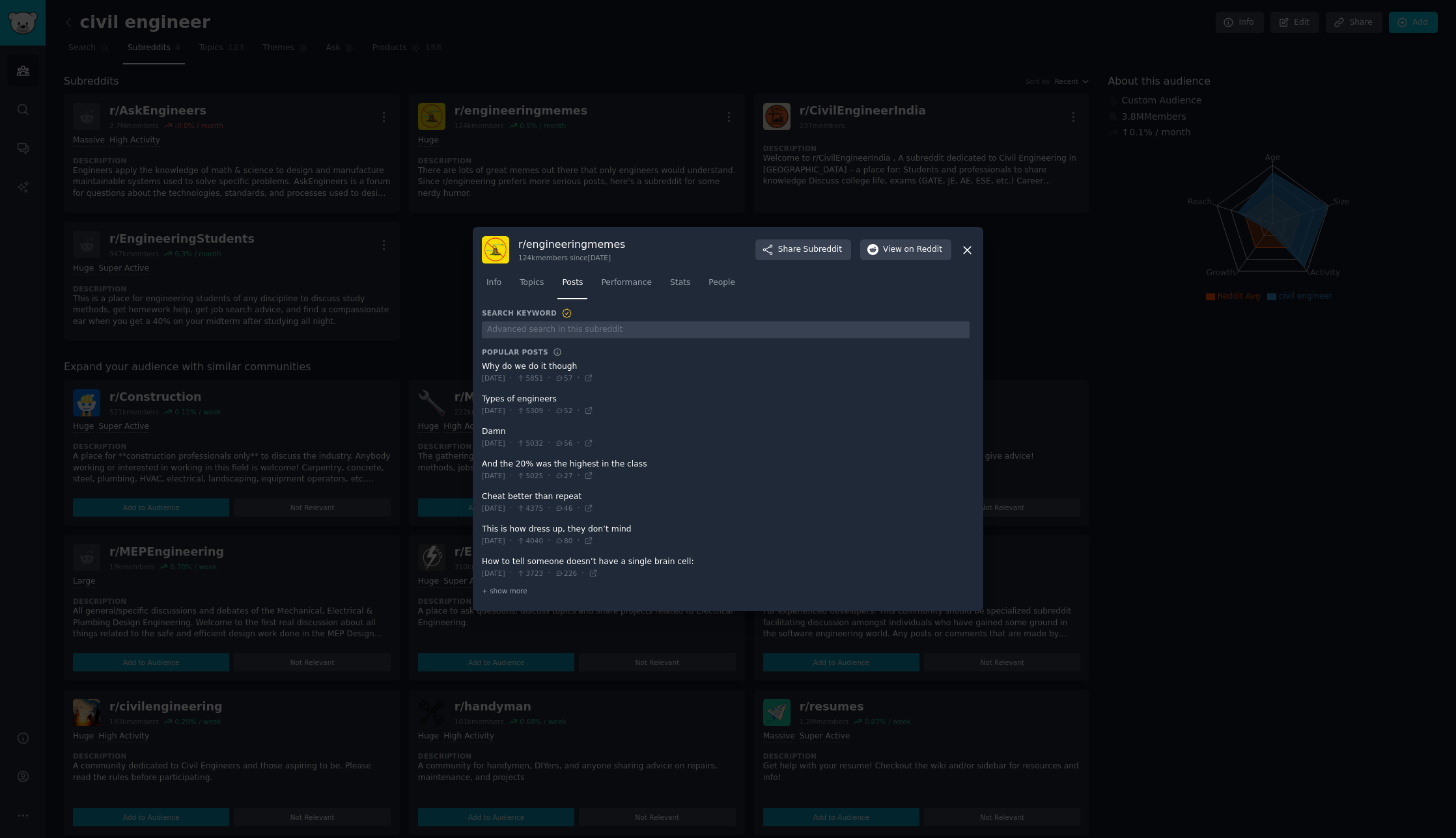
click at [520, 397] on span at bounding box center [725, 405] width 488 height 32
click at [494, 401] on span at bounding box center [725, 405] width 488 height 32
click at [593, 413] on icon at bounding box center [589, 410] width 9 height 9
